Goal: Task Accomplishment & Management: Complete application form

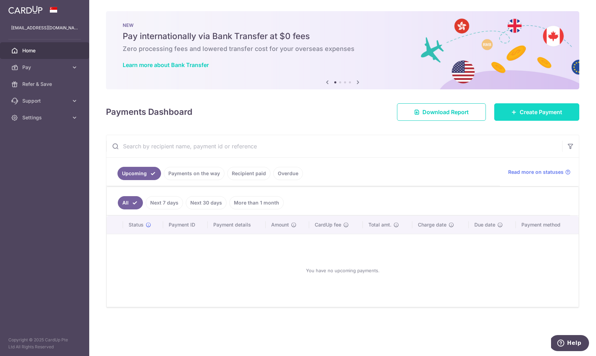
click at [524, 116] on link "Create Payment" at bounding box center [536, 111] width 85 height 17
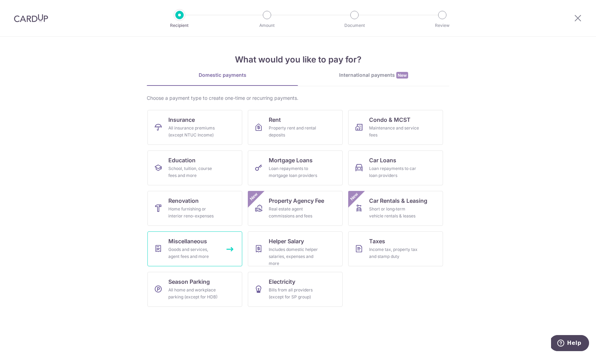
click at [205, 245] on span "Miscellaneous" at bounding box center [187, 241] width 39 height 8
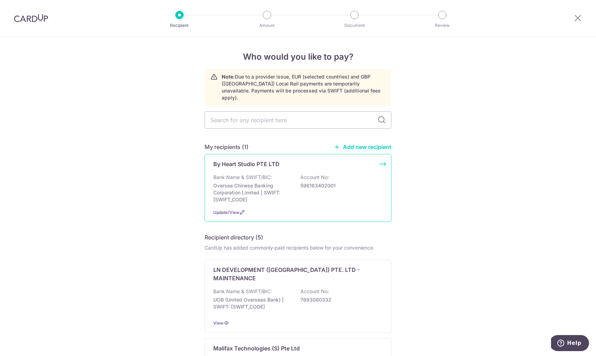
scroll to position [10, 0]
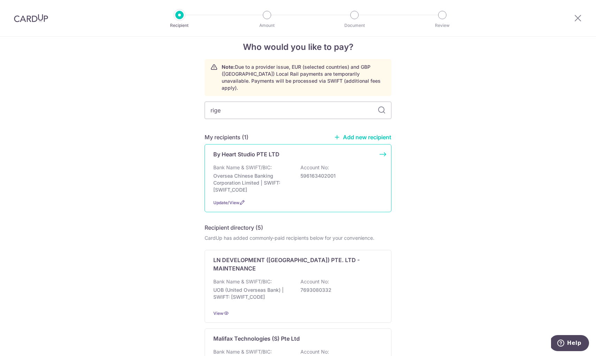
type input "rigel"
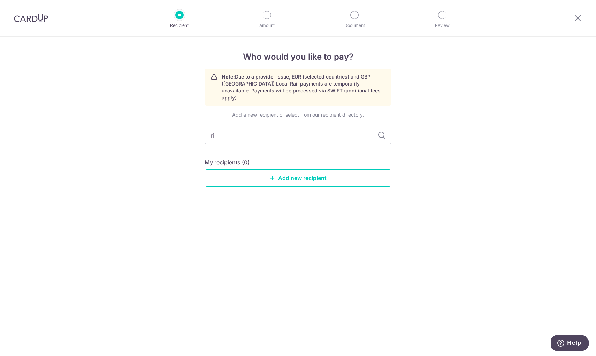
type input "r"
click at [294, 175] on link "Add new recipient" at bounding box center [298, 177] width 187 height 17
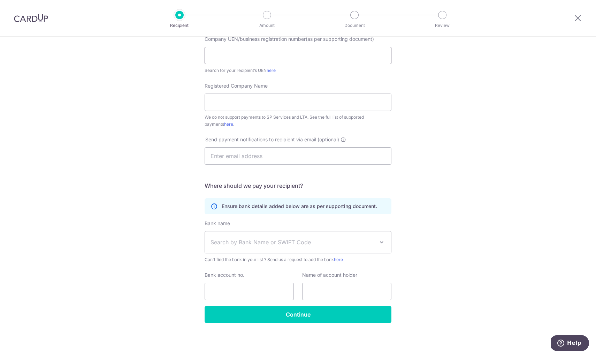
scroll to position [113, 0]
